Goal: Book appointment/travel/reservation

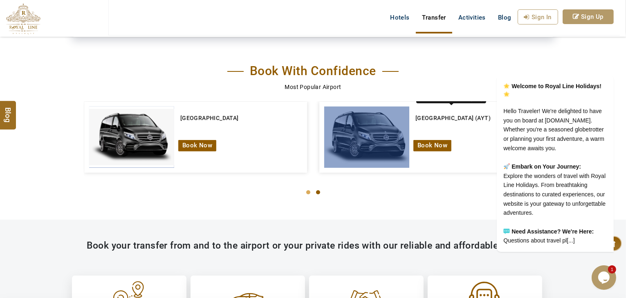
drag, startPoint x: 121, startPoint y: 132, endPoint x: 455, endPoint y: 114, distance: 333.7
click at [455, 114] on div "Istanbul New Airport Book Now Antalya Airport (AYT) Book Now Dubai Internationa…" at bounding box center [313, 153] width 458 height 102
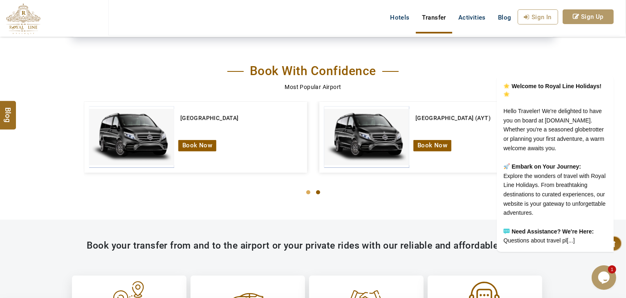
click at [435, 174] on div "Antalya Airport (AYT) Book Now" at bounding box center [430, 139] width 223 height 74
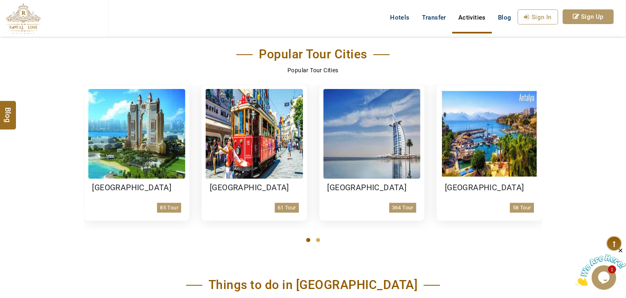
scroll to position [286, 0]
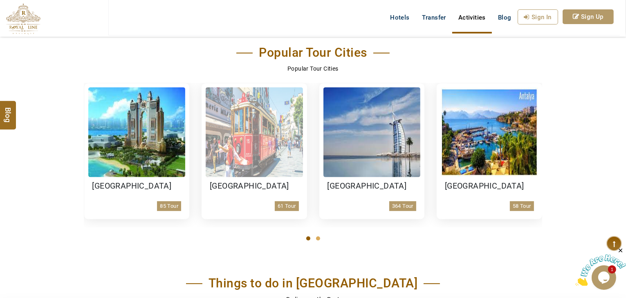
click at [253, 153] on img at bounding box center [254, 132] width 97 height 90
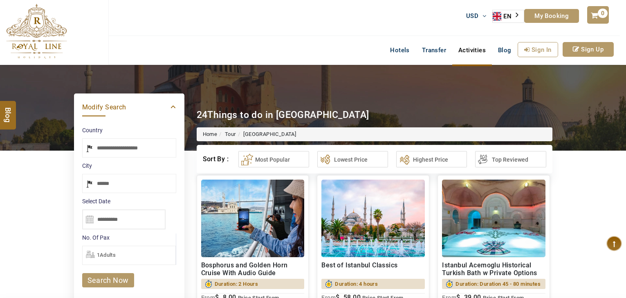
select select "*****"
